Goal: Task Accomplishment & Management: Manage account settings

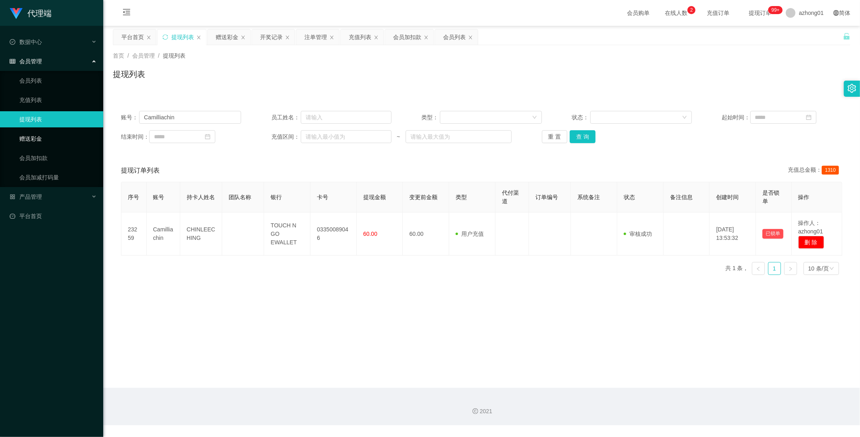
click at [31, 140] on link "赠送彩金" at bounding box center [57, 139] width 77 height 16
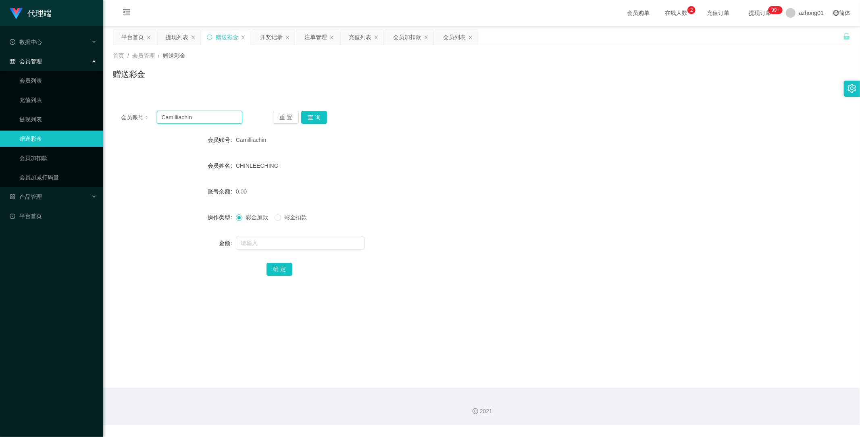
drag, startPoint x: 200, startPoint y: 118, endPoint x: 123, endPoint y: 117, distance: 77.0
click at [123, 117] on div "会员账号： Camilliachin" at bounding box center [181, 117] width 121 height 13
paste input "text"
type input "Camilliachin"
click at [309, 114] on button "查 询" at bounding box center [314, 117] width 26 height 13
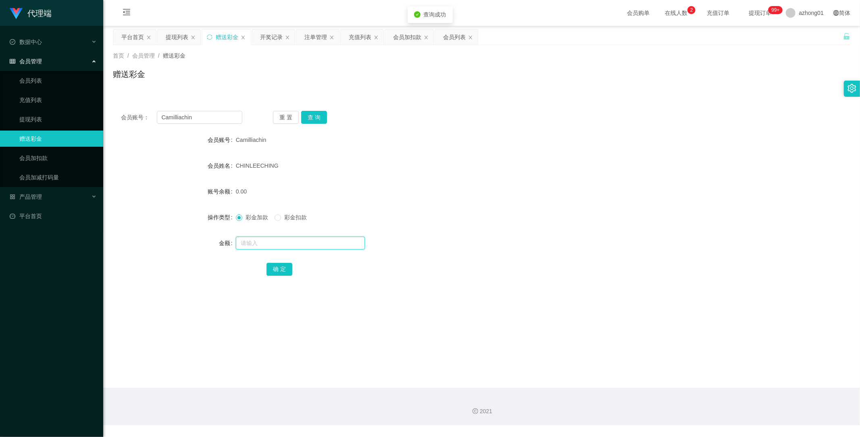
click at [280, 242] on input "text" at bounding box center [300, 243] width 129 height 13
type input "300"
click at [271, 268] on button "确 定" at bounding box center [280, 269] width 26 height 13
drag, startPoint x: 189, startPoint y: 115, endPoint x: 118, endPoint y: 109, distance: 71.3
click at [117, 108] on div "会员账号： Camilliachin 重 置 查 询 会员账号 Camilliachin 会员姓名 [PERSON_NAME] 账号余额 300.00 操作类…" at bounding box center [482, 199] width 738 height 192
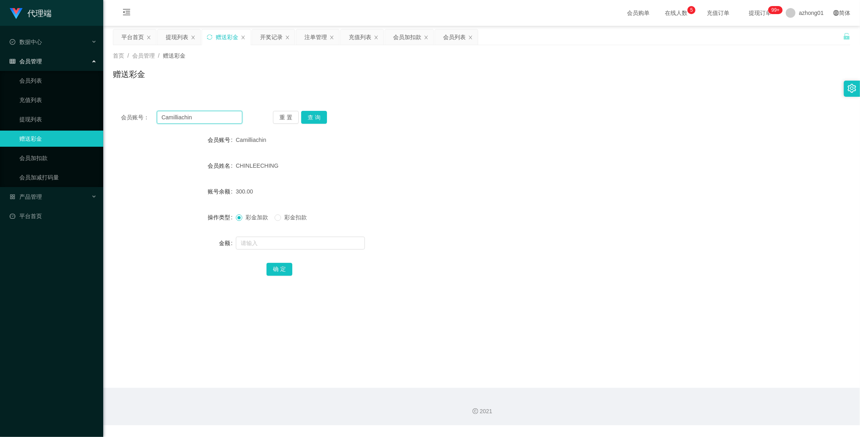
paste input "Nyambar"
type input "Nyambar"
drag, startPoint x: 320, startPoint y: 115, endPoint x: 318, endPoint y: 124, distance: 9.6
click at [320, 115] on button "查 询" at bounding box center [314, 117] width 26 height 13
click at [272, 250] on div at bounding box center [451, 243] width 430 height 16
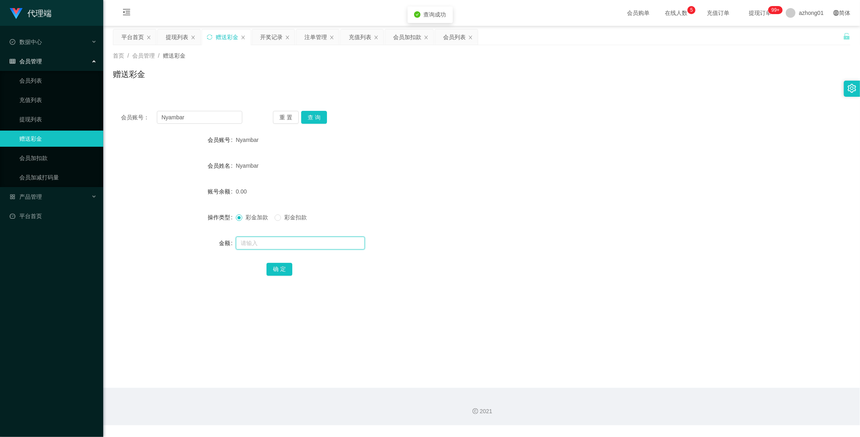
click at [275, 244] on input "text" at bounding box center [300, 243] width 129 height 13
type input "100"
click at [284, 267] on button "确 定" at bounding box center [280, 269] width 26 height 13
drag, startPoint x: 208, startPoint y: 366, endPoint x: 196, endPoint y: 328, distance: 40.2
click at [208, 366] on main "关闭左侧 关闭右侧 关闭其它 刷新页面 平台首页 提现列表 赠送彩金 开奖记录 注单管理 充值列表 会员加扣款 会员列表 首页 / 会员管理 / 赠送彩金 /…" at bounding box center [481, 207] width 757 height 362
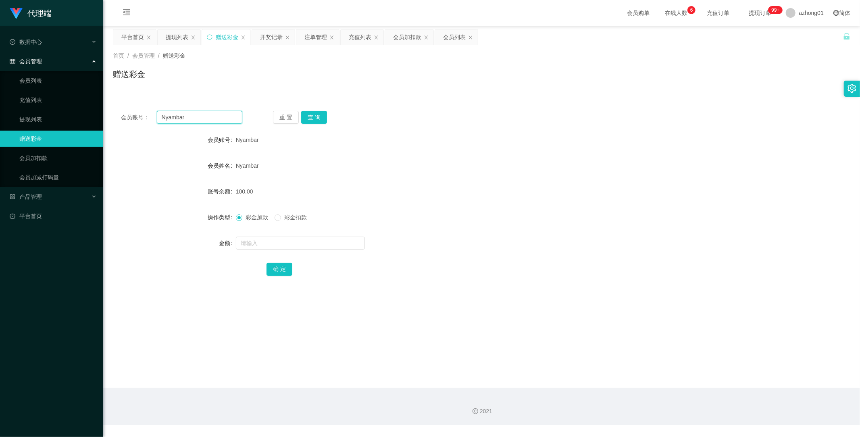
drag, startPoint x: 188, startPoint y: 115, endPoint x: 114, endPoint y: 123, distance: 74.6
click at [104, 117] on main "关闭左侧 关闭右侧 关闭其它 刷新页面 平台首页 提现列表 赠送彩金 开奖记录 注单管理 充值列表 会员加扣款 会员列表 首页 / 会员管理 / 赠送彩金 /…" at bounding box center [481, 207] width 757 height 362
paste input "0168376304"
type input "0168376304"
drag, startPoint x: 315, startPoint y: 117, endPoint x: 316, endPoint y: 123, distance: 5.3
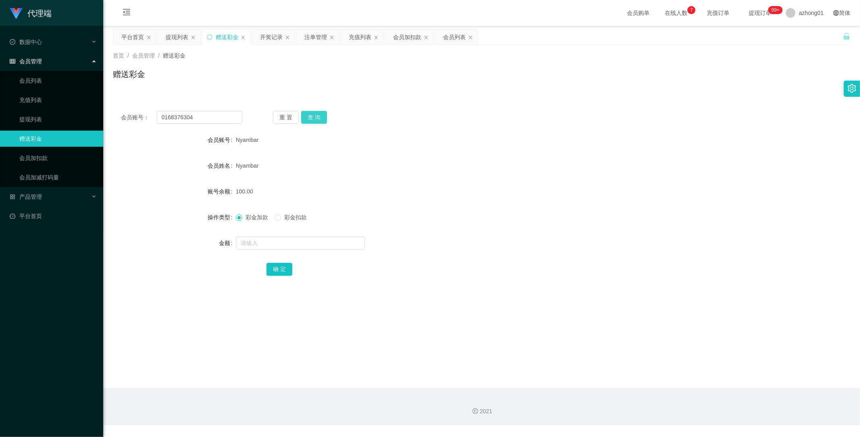
click at [315, 117] on button "查 询" at bounding box center [314, 117] width 26 height 13
click at [268, 244] on input "text" at bounding box center [300, 243] width 129 height 13
type input "100"
drag, startPoint x: 276, startPoint y: 269, endPoint x: 280, endPoint y: 272, distance: 4.6
click at [276, 271] on button "确 定" at bounding box center [280, 269] width 26 height 13
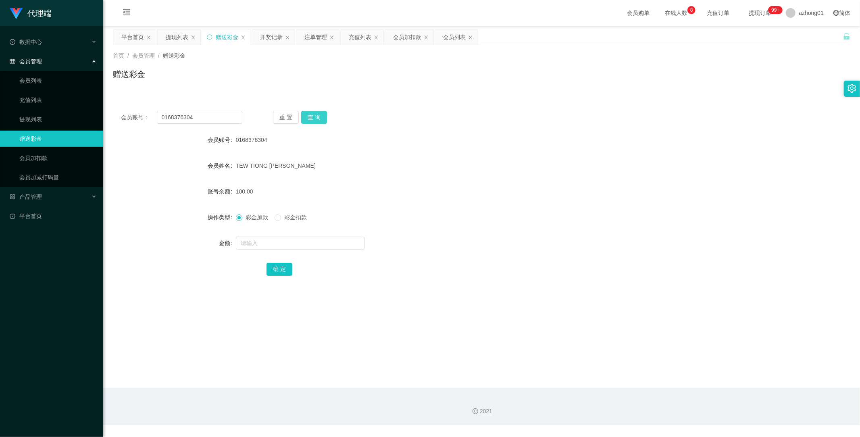
click at [314, 115] on button "查 询" at bounding box center [314, 117] width 26 height 13
click at [316, 113] on button "查 询" at bounding box center [314, 117] width 26 height 13
drag, startPoint x: 399, startPoint y: 186, endPoint x: 376, endPoint y: 182, distance: 23.7
click at [390, 184] on div "70.00" at bounding box center [451, 192] width 430 height 16
drag, startPoint x: 191, startPoint y: 116, endPoint x: 108, endPoint y: 110, distance: 82.9
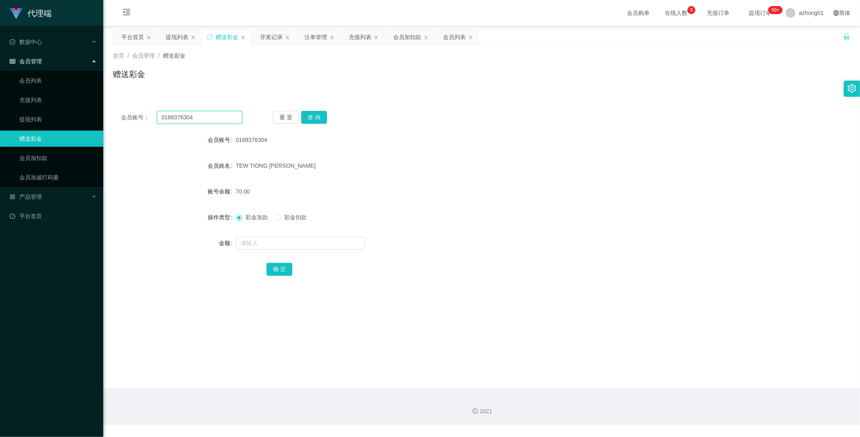
click at [109, 110] on main "关闭左侧 关闭右侧 关闭其它 刷新页面 平台首页 提现列表 赠送彩金 开奖记录 注单管理 充值列表 会员加扣款 会员列表 首页 / 会员管理 / 赠送彩金 /…" at bounding box center [481, 207] width 757 height 362
paste input "text"
click at [319, 117] on button "查 询" at bounding box center [314, 117] width 26 height 13
drag, startPoint x: 410, startPoint y: 198, endPoint x: 319, endPoint y: 187, distance: 91.4
click at [403, 194] on form "会员账号 0168376304 会员姓名 [PERSON_NAME] 账号余额 70.00 操作类型 彩金加款 彩金扣款 金额 确 定" at bounding box center [482, 204] width 738 height 145
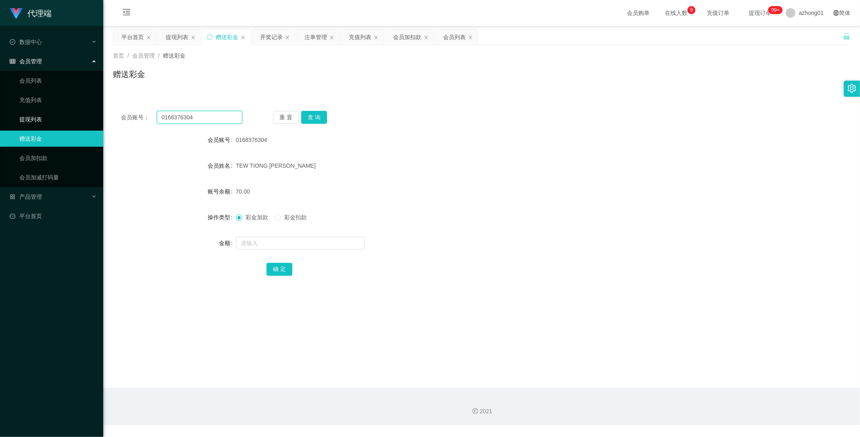
drag, startPoint x: 198, startPoint y: 117, endPoint x: 101, endPoint y: 113, distance: 97.3
click at [97, 110] on section "代理端 数据中心 员工统计 团队统计 会员管理 会员列表 充值列表 提现列表 赠送彩金 会员加扣款 会员加减打码量 产品管理 开奖记录 注单管理 产品列表 即…" at bounding box center [430, 213] width 860 height 426
paste input "Nyambar"
type input "Nyambar"
click at [315, 115] on button "查 询" at bounding box center [314, 117] width 26 height 13
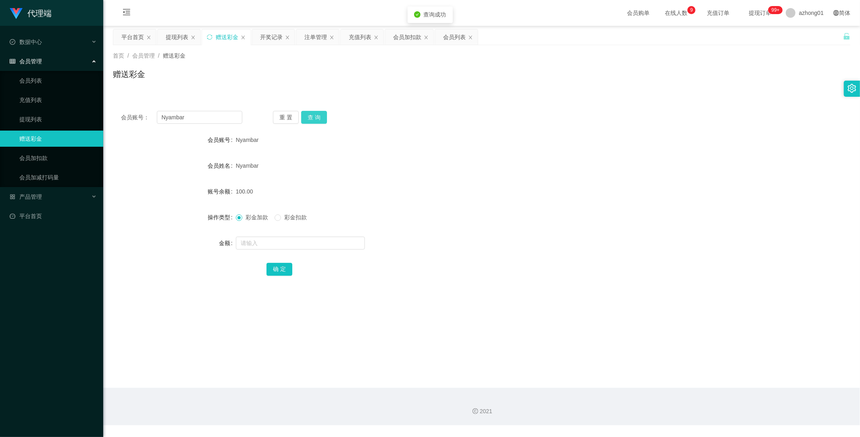
click at [316, 116] on button "查 询" at bounding box center [314, 117] width 26 height 13
click at [29, 79] on link "会员列表" at bounding box center [57, 81] width 77 height 16
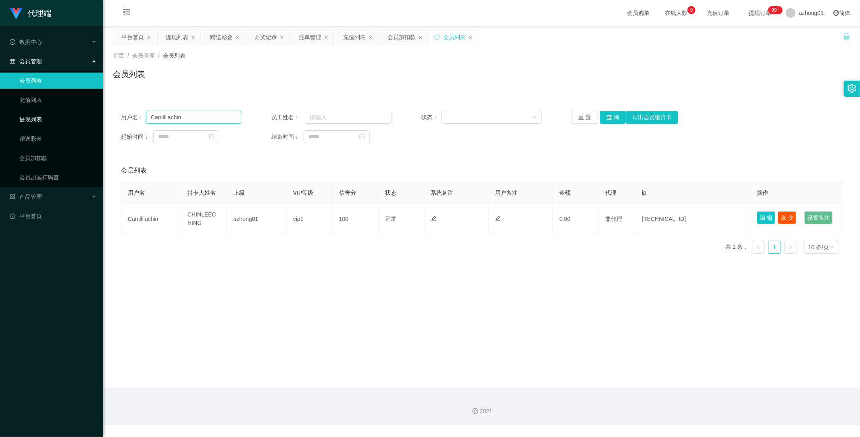
drag, startPoint x: 199, startPoint y: 119, endPoint x: 101, endPoint y: 115, distance: 98.1
click at [101, 115] on section "代理端 数据中心 员工统计 团队统计 会员管理 会员列表 充值列表 提现列表 赠送彩金 会员加扣款 会员加减打码量 产品管理 开奖记录 注单管理 产品列表 即…" at bounding box center [430, 213] width 860 height 426
paste input "Nyambar"
drag, startPoint x: 611, startPoint y: 119, endPoint x: 611, endPoint y: 123, distance: 4.1
click at [611, 119] on button "查 询" at bounding box center [613, 117] width 26 height 13
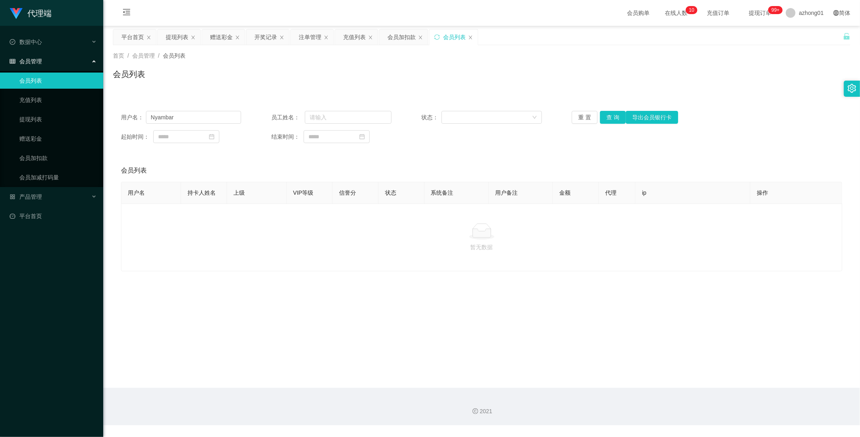
drag, startPoint x: 388, startPoint y: 313, endPoint x: 331, endPoint y: 247, distance: 87.0
click at [372, 288] on main "关闭左侧 关闭右侧 关闭其它 刷新页面 平台首页 提现列表 赠送彩金 开奖记录 注单管理 充值列表 会员加扣款 会员列表 首页 / 会员管理 / 会员列表 /…" at bounding box center [481, 207] width 757 height 362
drag, startPoint x: 199, startPoint y: 117, endPoint x: 112, endPoint y: 105, distance: 88.4
click at [111, 103] on main "关闭左侧 关闭右侧 关闭其它 刷新页面 平台首页 提现列表 赠送彩金 开奖记录 注单管理 充值列表 会员加扣款 会员列表 首页 / 会员管理 / 会员列表 /…" at bounding box center [481, 207] width 757 height 362
paste input "jinqiu23"
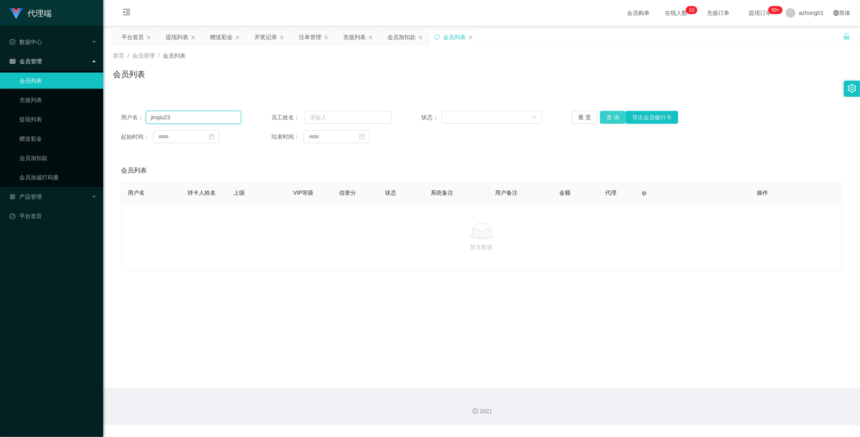
type input "jinqiu23"
click at [609, 117] on button "查 询" at bounding box center [613, 117] width 26 height 13
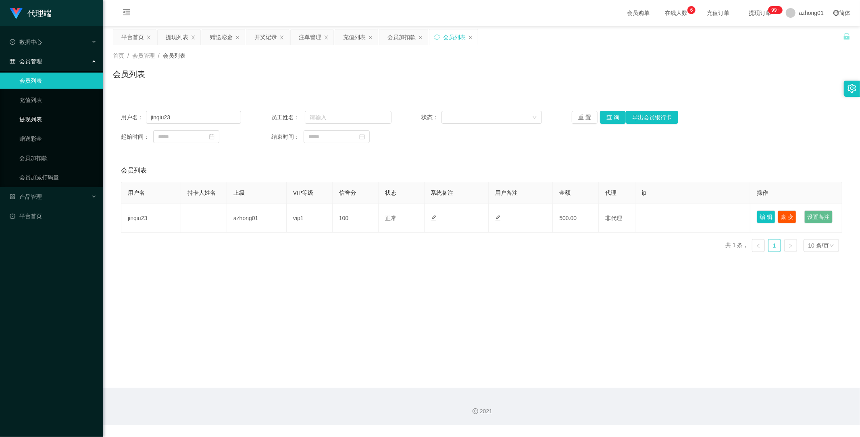
click at [38, 119] on link "提现列表" at bounding box center [57, 119] width 77 height 16
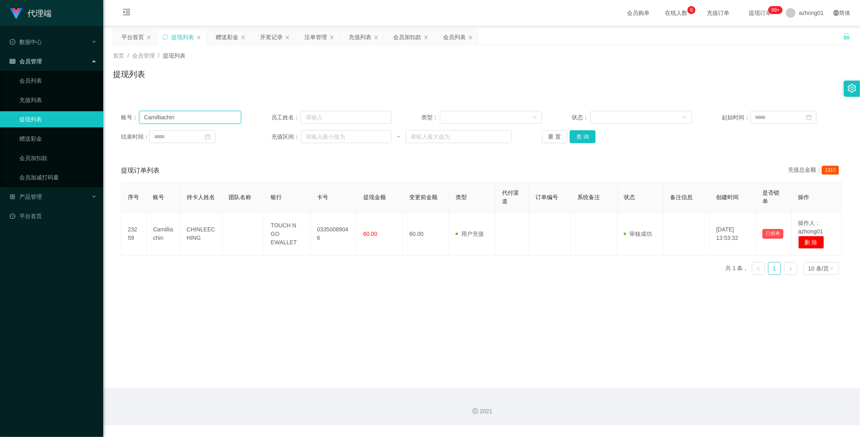
drag, startPoint x: 166, startPoint y: 115, endPoint x: 115, endPoint y: 122, distance: 52.1
click at [93, 111] on section "代理端 数据中心 员工统计 团队统计 会员管理 会员列表 充值列表 提现列表 赠送彩金 会员加扣款 会员加减打码量 产品管理 开奖记录 注单管理 产品列表 即…" at bounding box center [430, 213] width 860 height 426
paste input "text"
click at [581, 136] on button "查 询" at bounding box center [583, 136] width 26 height 13
type input "Camilliachin"
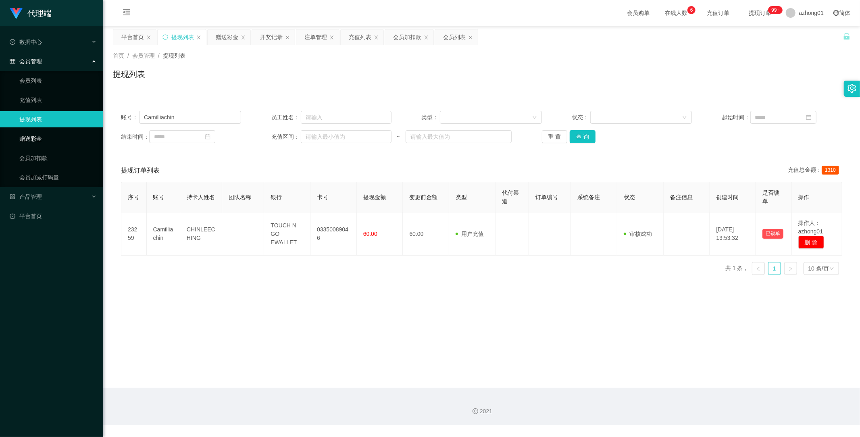
click at [35, 136] on link "赠送彩金" at bounding box center [57, 139] width 77 height 16
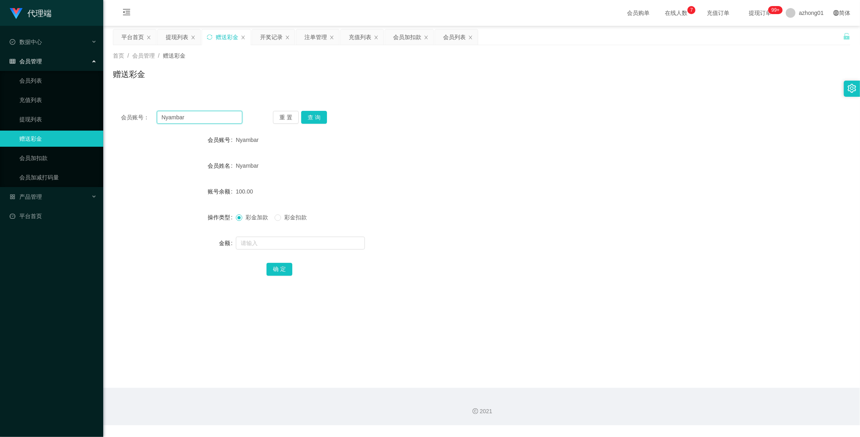
drag, startPoint x: 198, startPoint y: 119, endPoint x: 107, endPoint y: 112, distance: 91.5
click at [107, 112] on main "关闭左侧 关闭右侧 关闭其它 刷新页面 平台首页 提现列表 赠送彩金 开奖记录 注单管理 充值列表 会员加扣款 会员列表 首页 / 会员管理 / 赠送彩金 /…" at bounding box center [481, 207] width 757 height 362
paste input "Camilliachin"
type input "Camilliachin"
drag, startPoint x: 312, startPoint y: 115, endPoint x: 305, endPoint y: 134, distance: 21.1
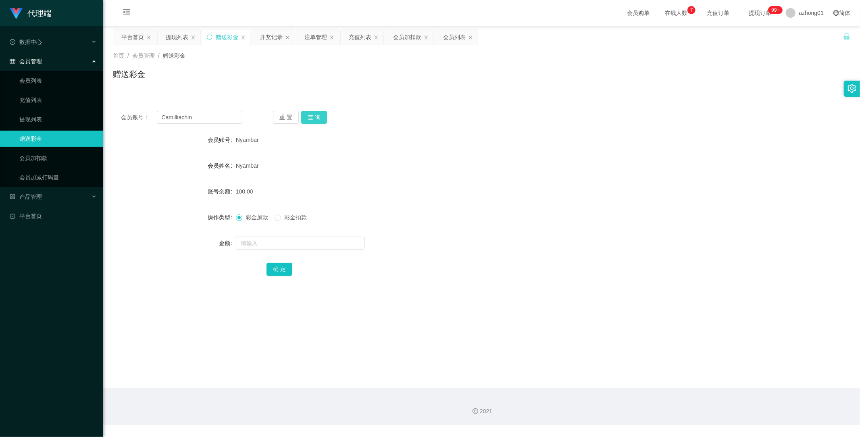
click at [312, 115] on button "查 询" at bounding box center [314, 117] width 26 height 13
drag, startPoint x: 216, startPoint y: 116, endPoint x: 108, endPoint y: 107, distance: 108.5
click at [108, 107] on main "关闭左侧 关闭右侧 关闭其它 刷新页面 平台首页 提现列表 赠送彩金 开奖记录 注单管理 充值列表 会员加扣款 会员列表 首页 / 会员管理 / 赠送彩金 /…" at bounding box center [481, 207] width 757 height 362
click at [321, 115] on button "查 询" at bounding box center [314, 117] width 26 height 13
click at [32, 118] on link "提现列表" at bounding box center [57, 119] width 77 height 16
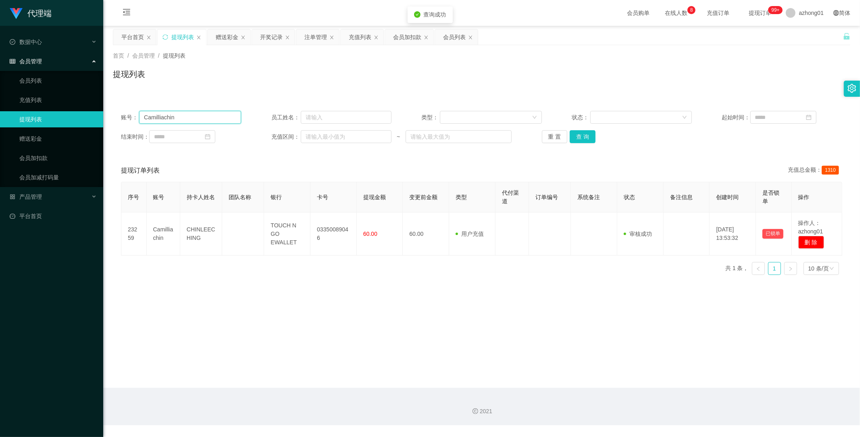
drag, startPoint x: 195, startPoint y: 118, endPoint x: 77, endPoint y: 116, distance: 117.8
click at [77, 116] on section "代理端 数据中心 员工统计 团队统计 会员管理 会员列表 充值列表 提现列表 赠送彩金 会员加扣款 会员加减打码量 产品管理 开奖记录 注单管理 产品列表 即…" at bounding box center [430, 213] width 860 height 426
paste input "text"
click at [579, 135] on button "查 询" at bounding box center [583, 136] width 26 height 13
type input "Camilliachin"
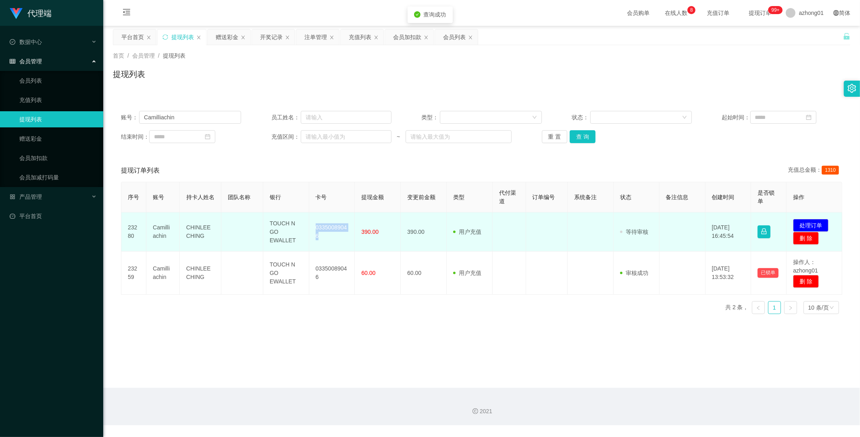
drag, startPoint x: 315, startPoint y: 227, endPoint x: 336, endPoint y: 246, distance: 28.5
click at [336, 246] on td "03350089046" at bounding box center [332, 232] width 46 height 39
copy td "03350089046"
click at [808, 222] on button "处理订单" at bounding box center [810, 225] width 35 height 13
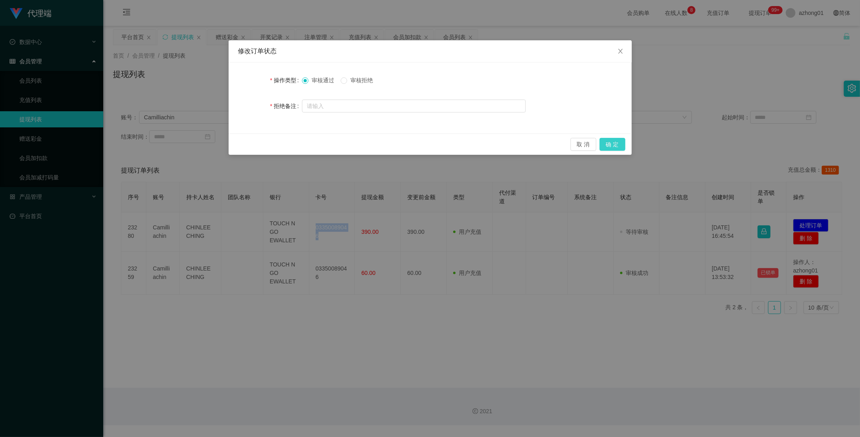
click at [614, 140] on button "确 定" at bounding box center [613, 144] width 26 height 13
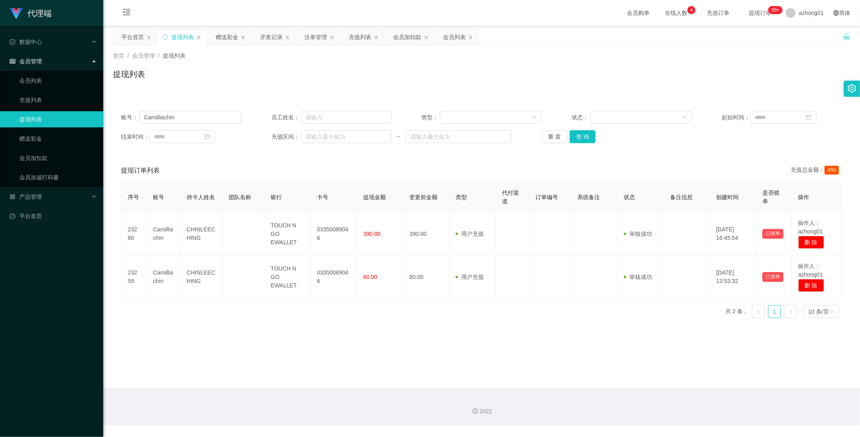
click at [357, 340] on main "关闭左侧 关闭右侧 关闭其它 刷新页面 平台首页 提现列表 赠送彩金 开奖记录 注单管理 充值列表 会员加扣款 会员列表 首页 / 会员管理 / 提现列表 /…" at bounding box center [481, 207] width 757 height 362
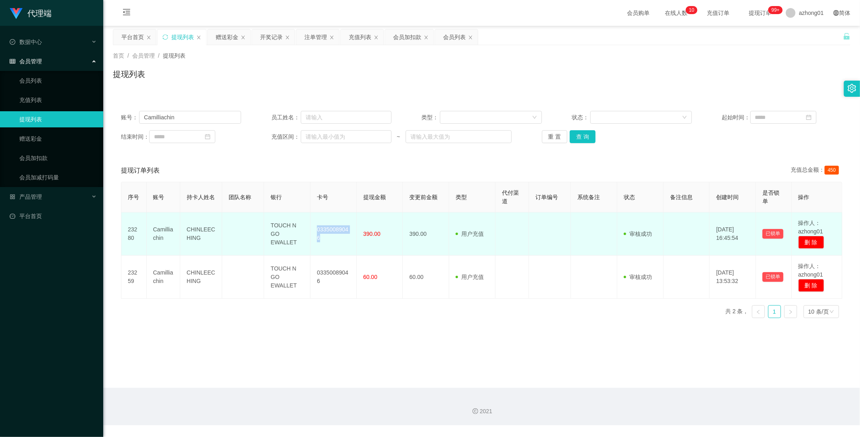
drag, startPoint x: 315, startPoint y: 228, endPoint x: 324, endPoint y: 236, distance: 12.0
click at [324, 236] on td "03350089046" at bounding box center [334, 234] width 46 height 43
copy td "03350089046"
